Goal: Task Accomplishment & Management: Manage account settings

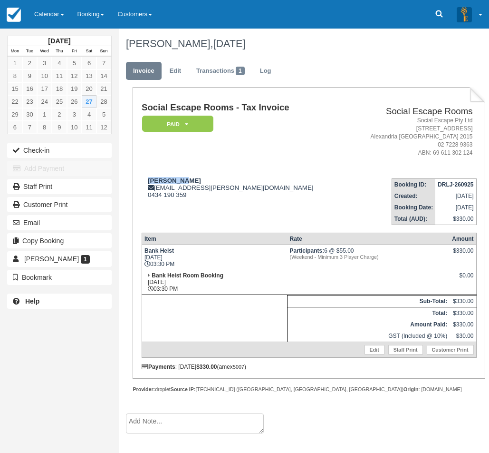
click at [54, 9] on link "Calendar" at bounding box center [49, 14] width 43 height 29
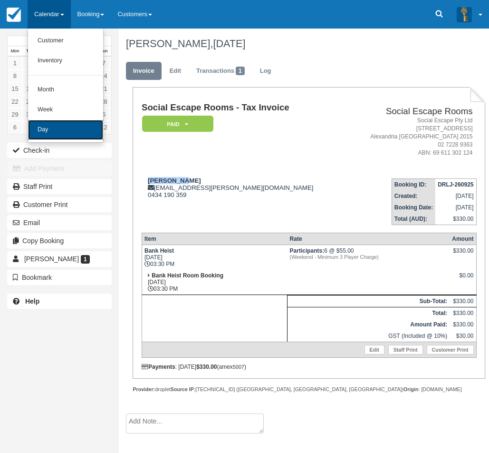
click at [50, 123] on link "Day" at bounding box center [65, 130] width 75 height 20
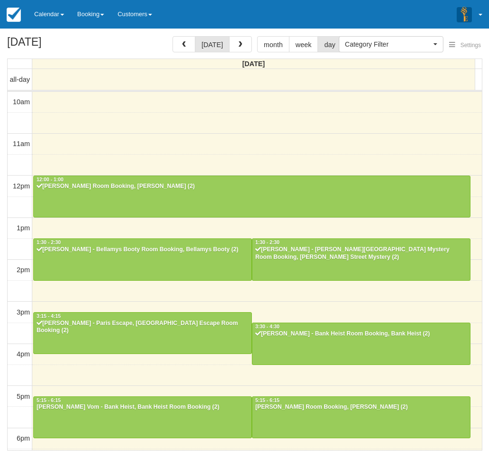
select select
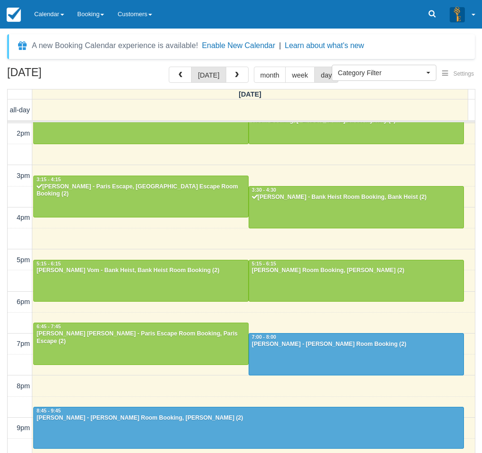
scroll to position [166, 0]
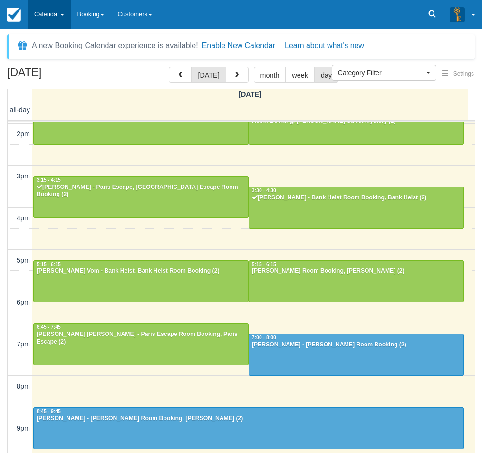
click at [51, 10] on link "Calendar" at bounding box center [49, 14] width 43 height 29
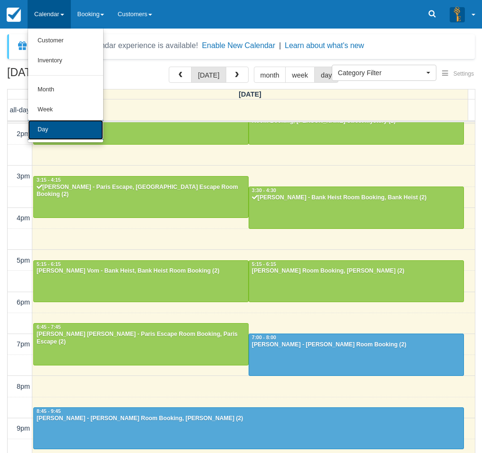
click at [61, 122] on link "Day" at bounding box center [65, 130] width 75 height 20
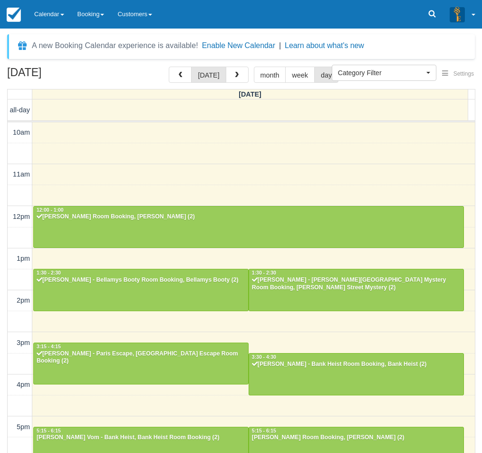
select select
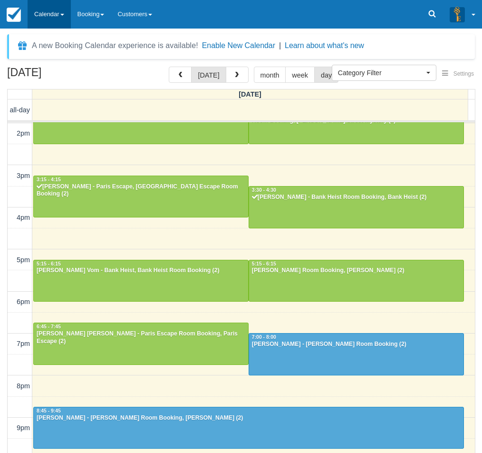
click at [50, 16] on link "Calendar" at bounding box center [49, 14] width 43 height 29
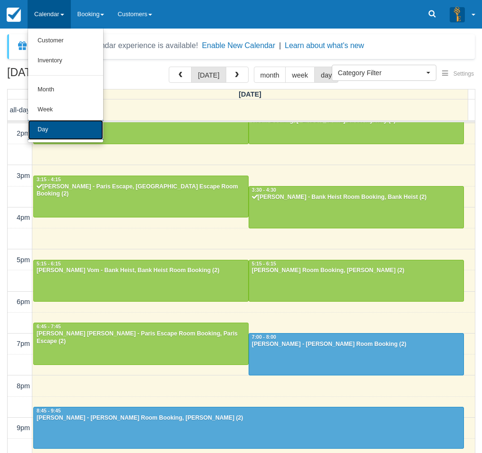
click at [60, 136] on link "Day" at bounding box center [65, 130] width 75 height 20
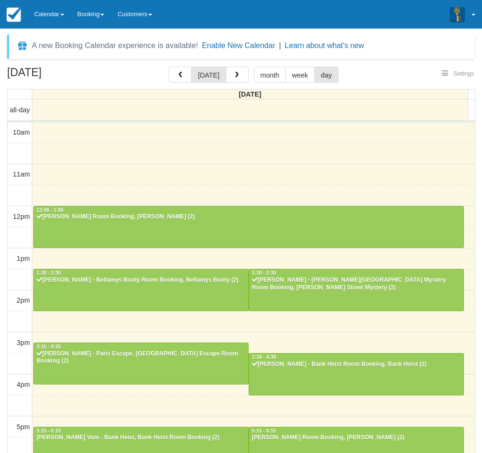
select select
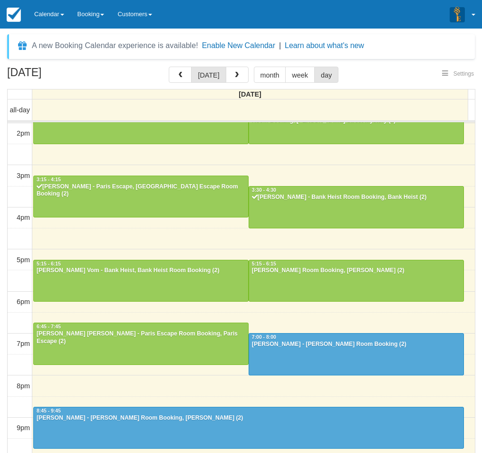
select select
click at [56, 17] on link "Calendar" at bounding box center [49, 14] width 43 height 29
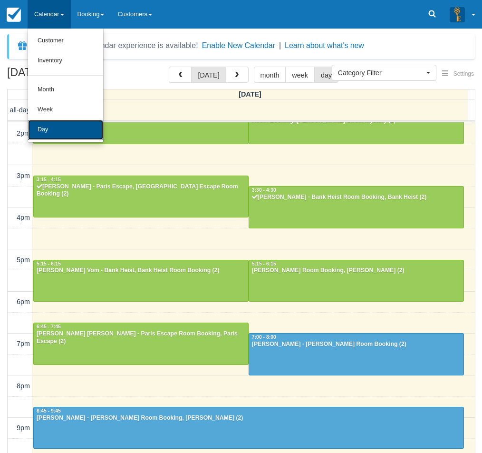
click at [73, 126] on link "Day" at bounding box center [65, 130] width 75 height 20
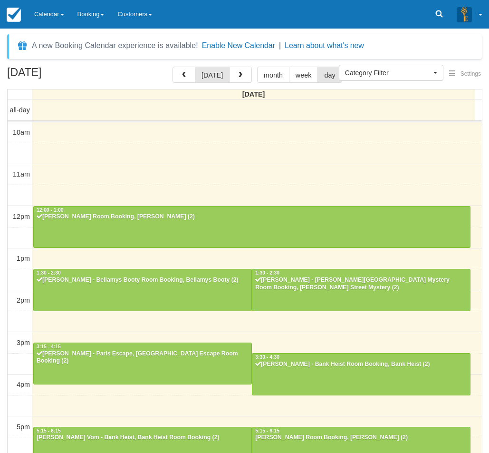
select select
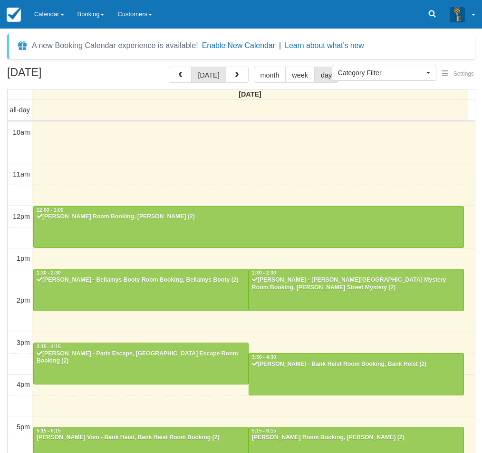
scroll to position [167, 0]
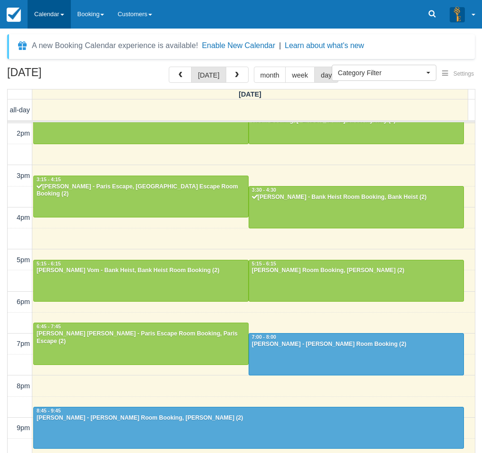
click at [46, 13] on link "Calendar" at bounding box center [49, 14] width 43 height 29
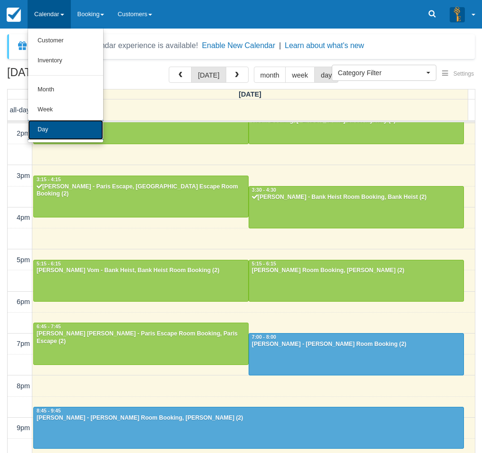
click at [48, 126] on link "Day" at bounding box center [65, 130] width 75 height 20
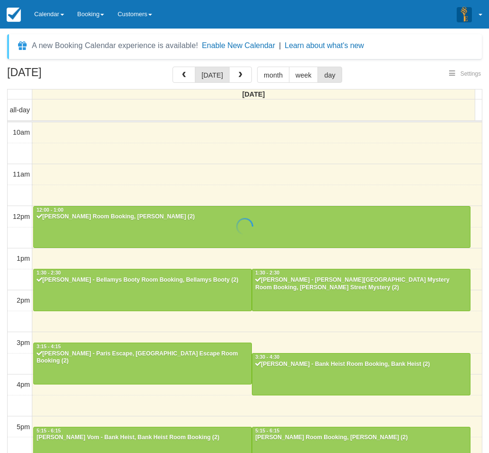
select select
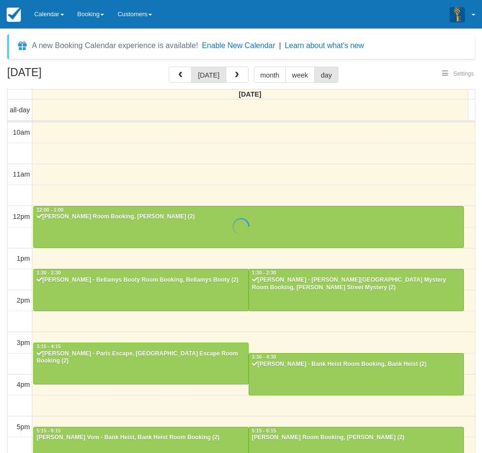
scroll to position [167, 0]
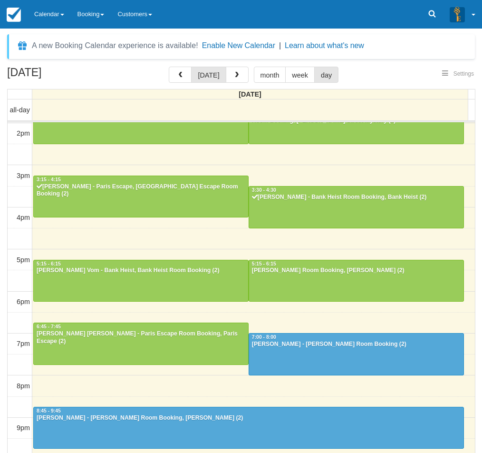
select select
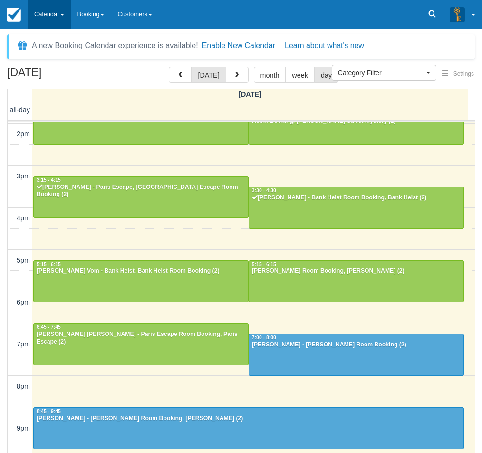
click at [56, 23] on link "Calendar" at bounding box center [49, 14] width 43 height 29
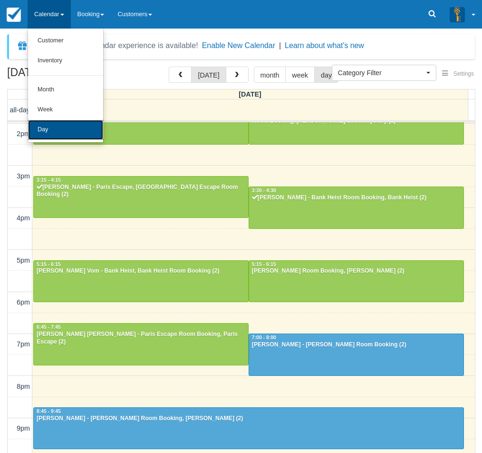
click at [61, 126] on link "Day" at bounding box center [65, 130] width 75 height 20
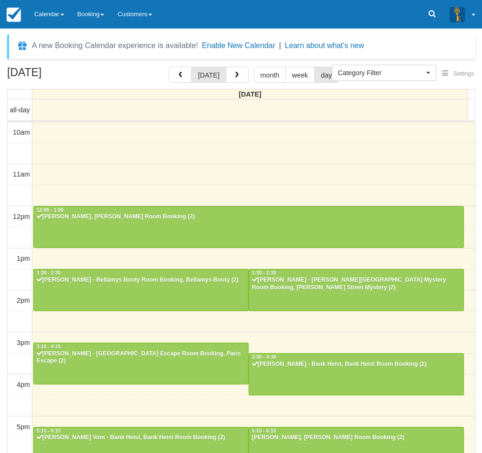
select select
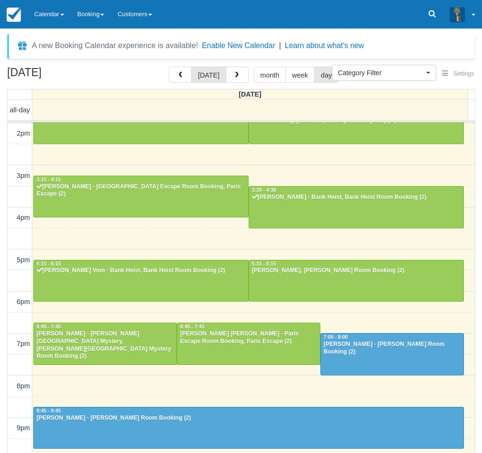
scroll to position [166, 0]
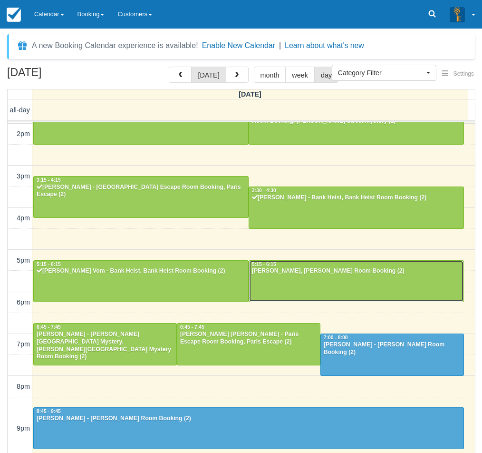
click at [286, 277] on div at bounding box center [356, 281] width 214 height 41
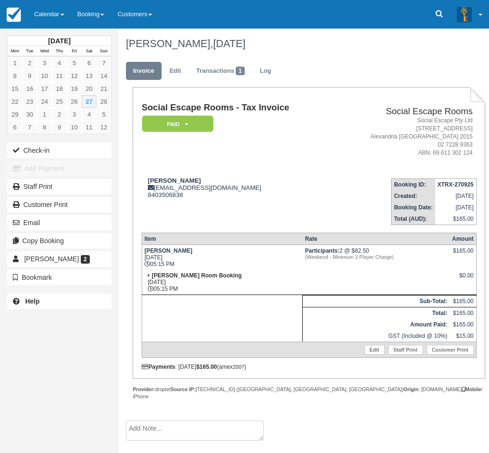
drag, startPoint x: 181, startPoint y: 290, endPoint x: 159, endPoint y: 289, distance: 21.9
click at [159, 289] on td "Ransom Room Booking Sat Sept 27, 2025 05:15 PM" at bounding box center [222, 282] width 161 height 25
click at [61, 24] on link "Calendar" at bounding box center [49, 14] width 43 height 29
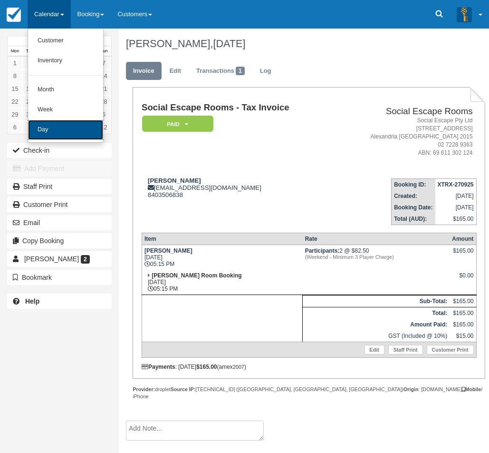
click at [57, 132] on link "Day" at bounding box center [65, 130] width 75 height 20
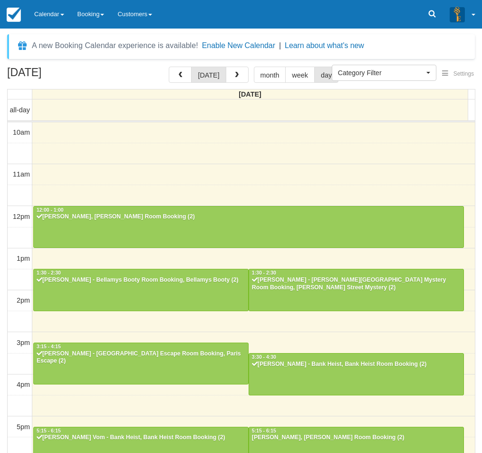
select select
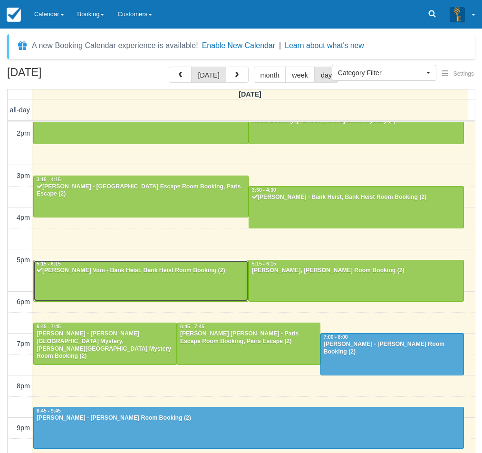
click at [128, 280] on div at bounding box center [141, 280] width 214 height 41
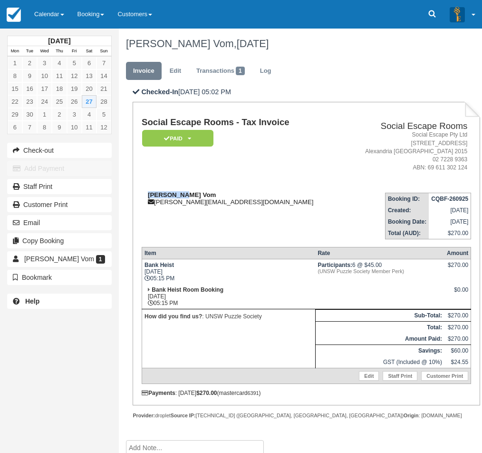
drag, startPoint x: 186, startPoint y: 194, endPoint x: 149, endPoint y: 195, distance: 37.1
click at [149, 195] on div "[PERSON_NAME] Vom [PERSON_NAME][EMAIL_ADDRESS][DOMAIN_NAME]" at bounding box center [242, 198] width 201 height 14
copy strong "[PERSON_NAME] Vom"
click at [46, 22] on link "Calendar" at bounding box center [49, 14] width 43 height 29
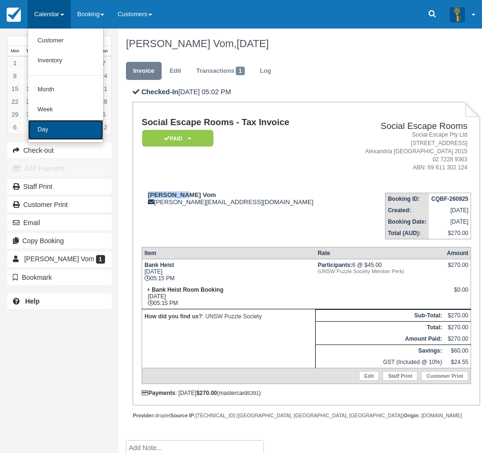
click at [38, 130] on link "Day" at bounding box center [65, 130] width 75 height 20
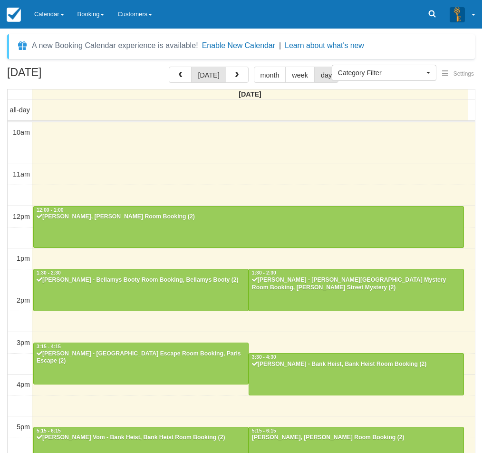
select select
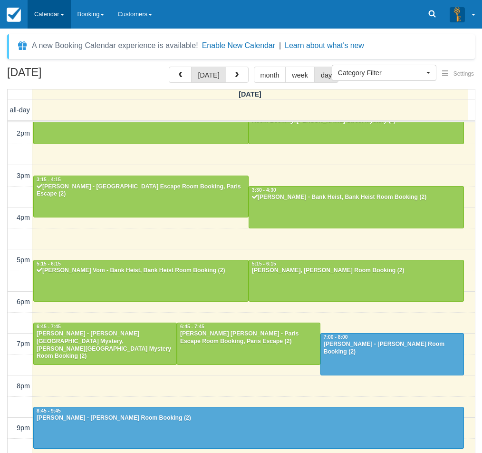
click at [49, 21] on link "Calendar" at bounding box center [49, 14] width 43 height 29
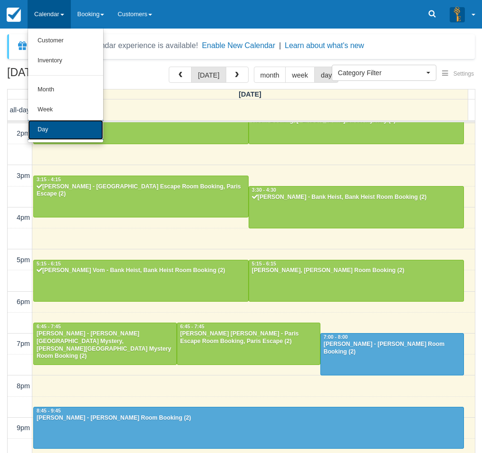
click at [46, 129] on link "Day" at bounding box center [65, 130] width 75 height 20
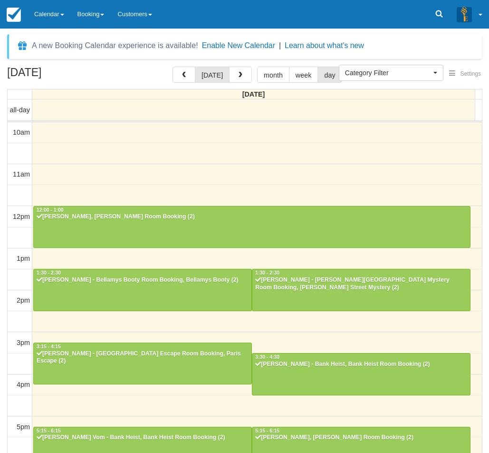
select select
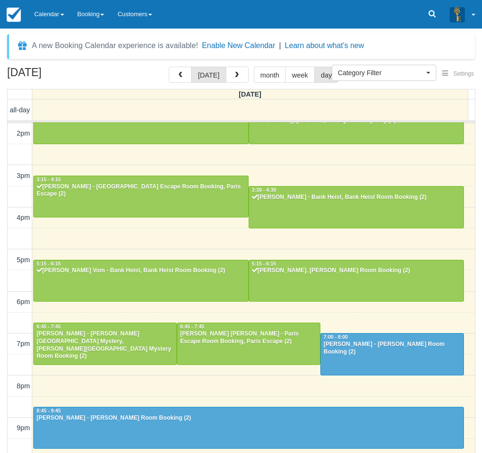
scroll to position [166, 0]
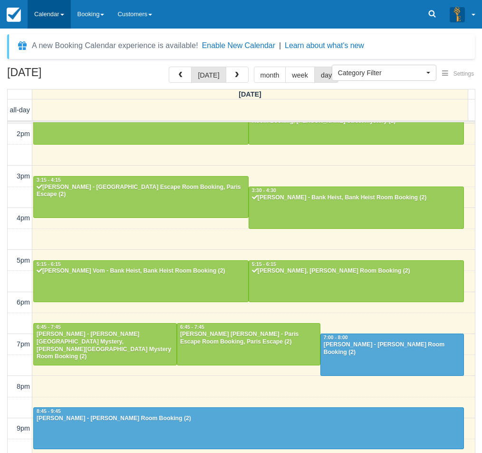
click at [46, 19] on link "Calendar" at bounding box center [49, 14] width 43 height 29
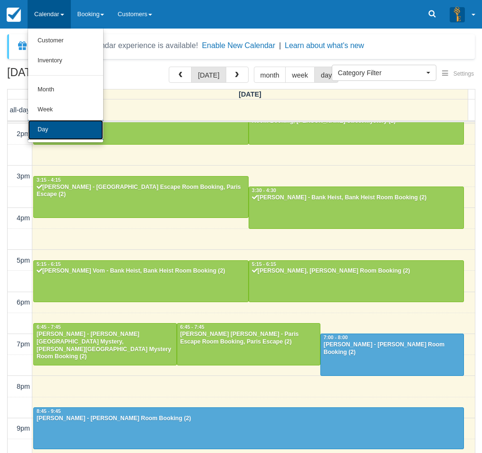
click at [41, 130] on link "Day" at bounding box center [65, 130] width 75 height 20
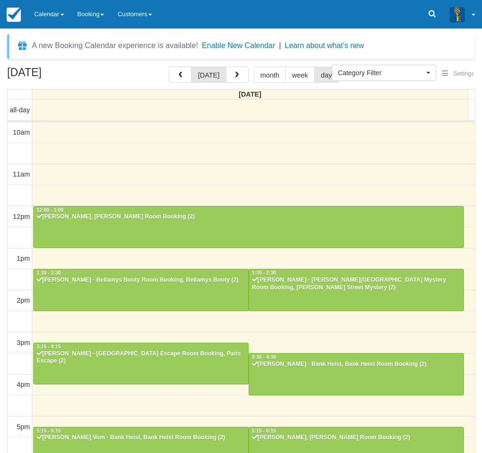
select select
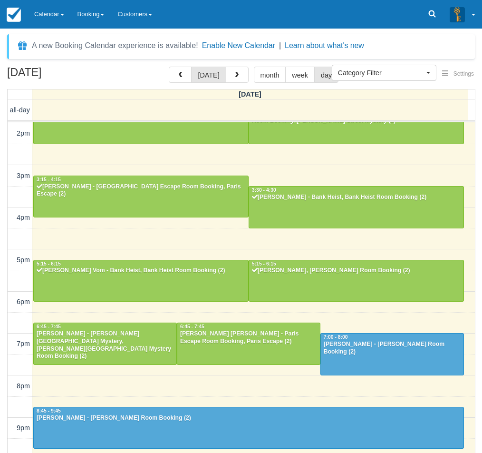
scroll to position [166, 0]
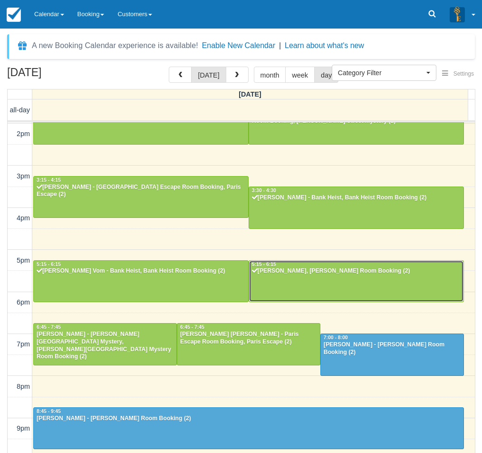
click at [282, 286] on div at bounding box center [356, 281] width 214 height 41
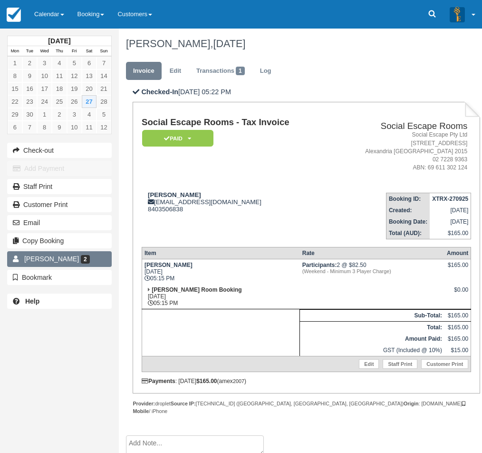
click at [81, 258] on span "2" at bounding box center [85, 259] width 9 height 9
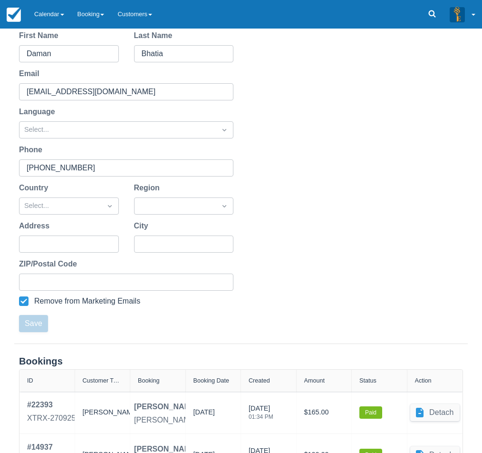
scroll to position [155, 0]
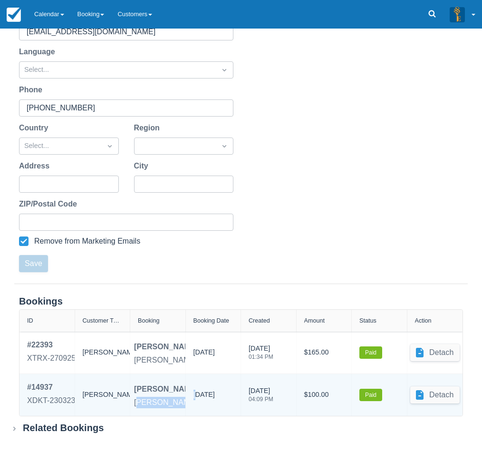
drag, startPoint x: 137, startPoint y: 403, endPoint x: 198, endPoint y: 406, distance: 60.9
click at [198, 406] on div "# 14937 XDKT-230323 Booker Daman Bhatia Ransom, Ransom Room Booking 23/03/2023 …" at bounding box center [240, 395] width 443 height 42
click at [176, 405] on div "Ransom, Ransom Room Booking" at bounding box center [192, 402] width 116 height 11
drag, startPoint x: 136, startPoint y: 399, endPoint x: 192, endPoint y: 408, distance: 57.3
click at [192, 408] on div "# 14937 XDKT-230323 Booker Daman Bhatia Ransom, Ransom Room Booking 23/03/2023 …" at bounding box center [240, 395] width 443 height 42
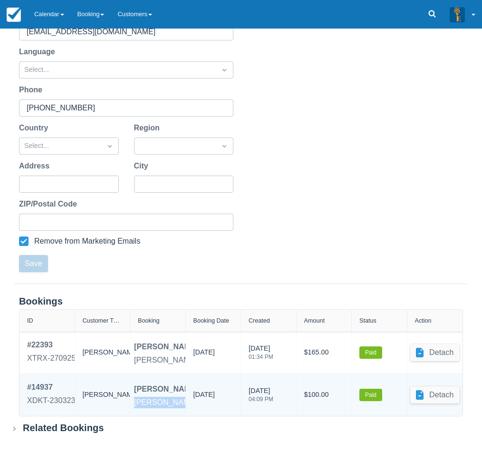
click at [192, 408] on div "23/03/2023" at bounding box center [214, 395] width 56 height 42
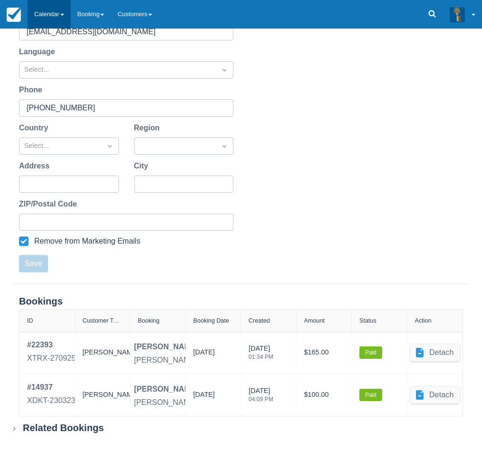
click at [58, 11] on link "Calendar" at bounding box center [49, 14] width 43 height 29
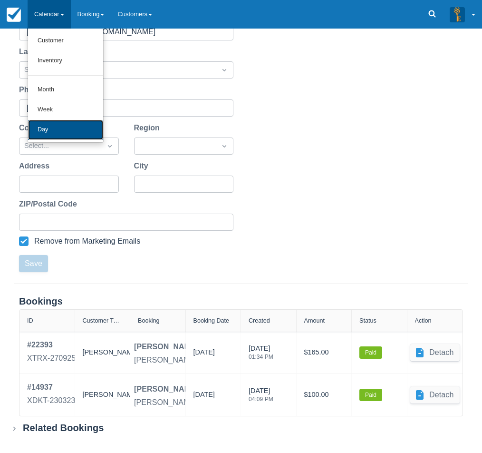
click at [62, 128] on link "Day" at bounding box center [65, 130] width 75 height 20
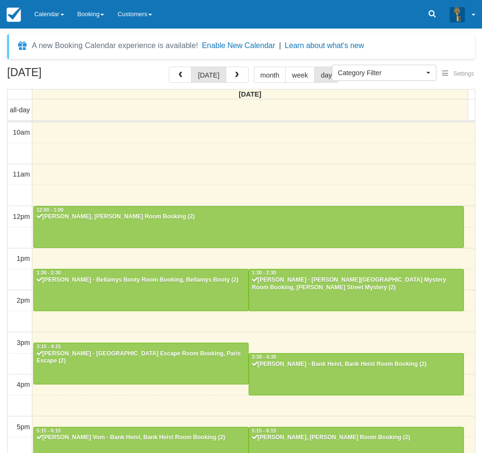
select select
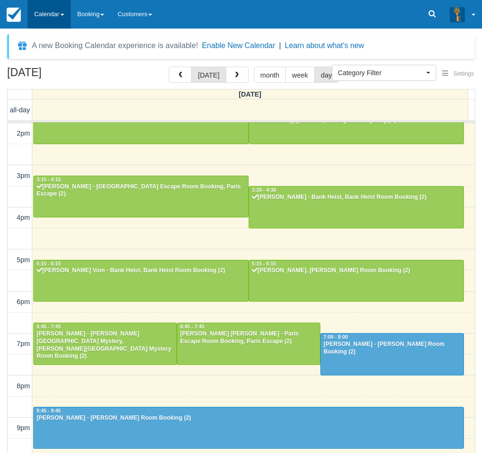
click at [60, 19] on link "Calendar" at bounding box center [49, 14] width 43 height 29
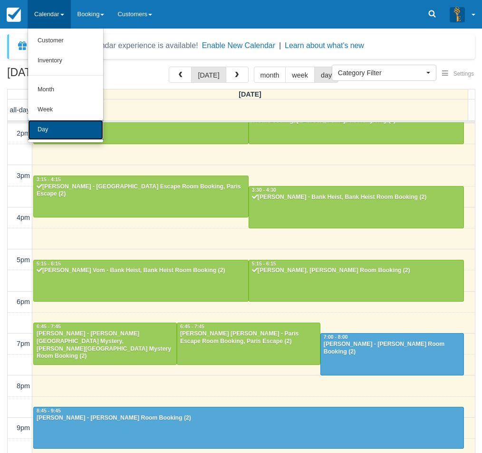
click at [57, 135] on link "Day" at bounding box center [65, 130] width 75 height 20
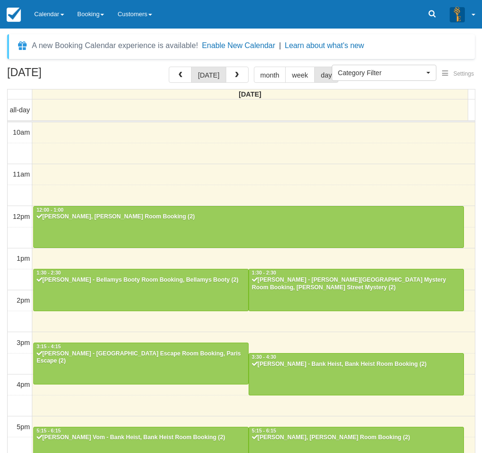
select select
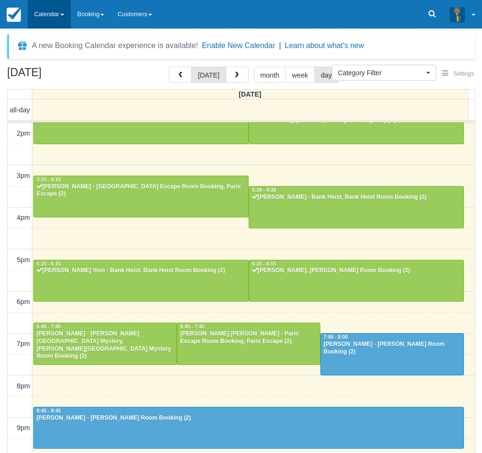
click at [43, 9] on link "Calendar" at bounding box center [49, 14] width 43 height 29
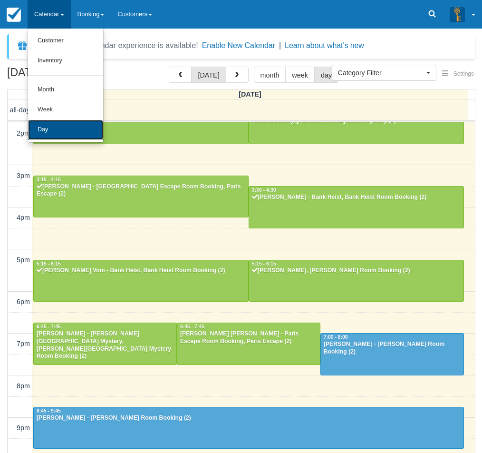
click at [46, 125] on link "Day" at bounding box center [65, 130] width 75 height 20
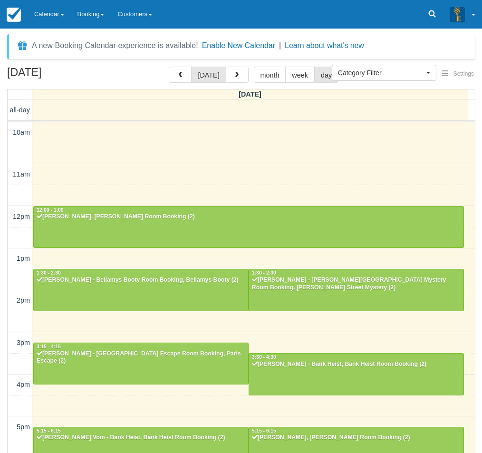
select select
